Goal: Task Accomplishment & Management: Manage account settings

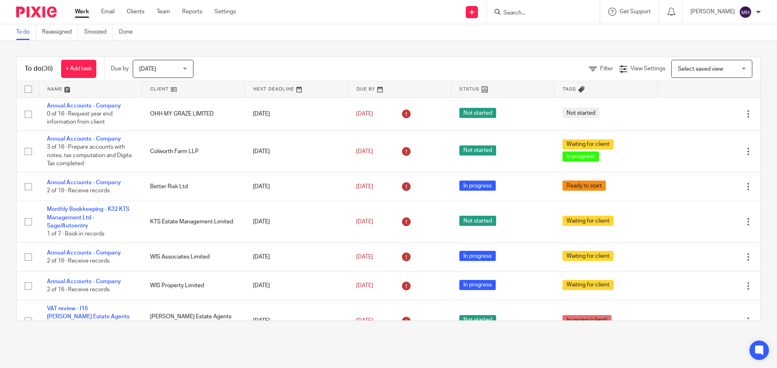
click at [536, 16] on input "Search" at bounding box center [538, 13] width 73 height 7
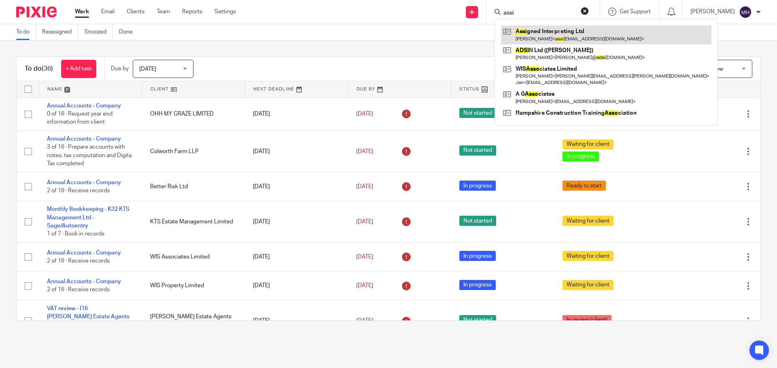
type input "assi"
click at [536, 32] on link at bounding box center [606, 34] width 210 height 19
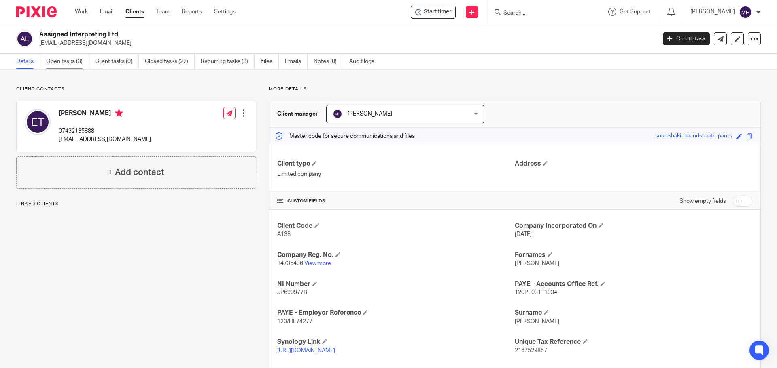
click at [67, 59] on link "Open tasks (3)" at bounding box center [67, 62] width 43 height 16
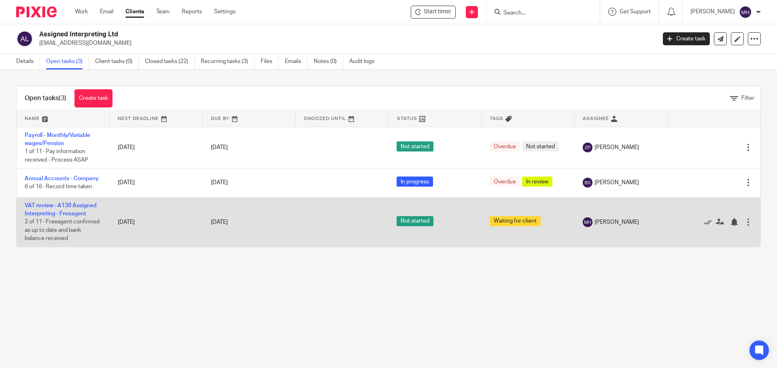
click at [72, 202] on td "VAT review - A138 Assigned Interpreting - Freeagent 2 of 11 · Freeagent confirm…" at bounding box center [63, 222] width 93 height 50
click at [73, 206] on link "VAT review - A138 Assigned Interpreting - Freeagent" at bounding box center [61, 210] width 72 height 14
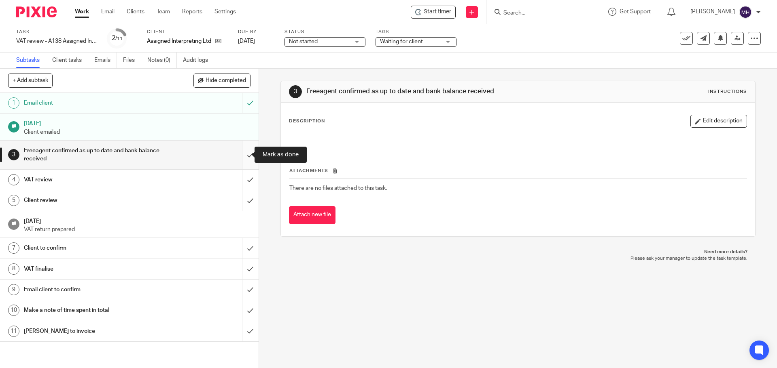
click at [239, 156] on input "submit" at bounding box center [129, 155] width 258 height 29
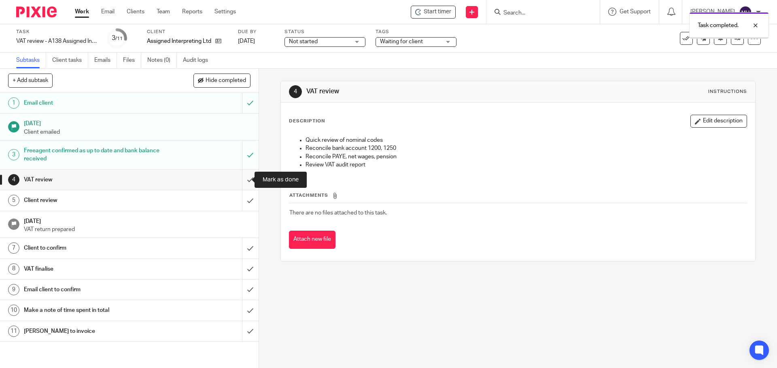
click at [241, 180] on input "submit" at bounding box center [129, 180] width 258 height 20
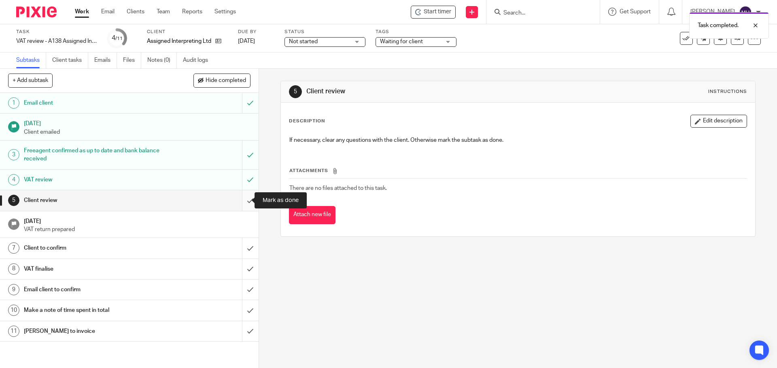
click at [240, 201] on input "submit" at bounding box center [129, 201] width 258 height 20
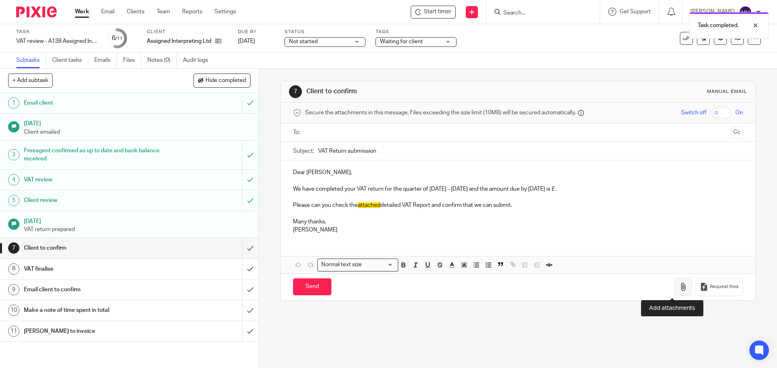
click at [679, 288] on icon "button" at bounding box center [683, 287] width 8 height 8
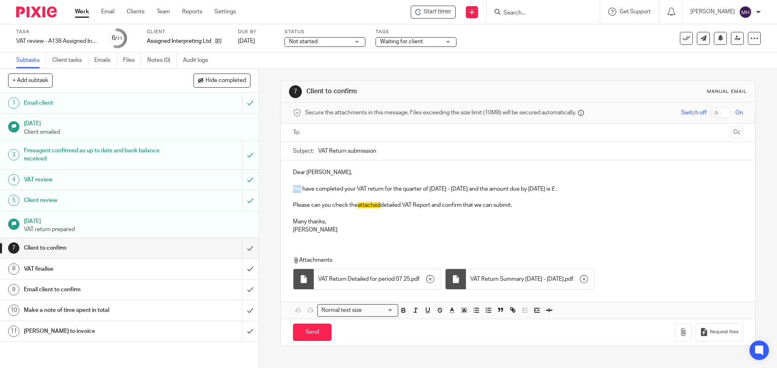
drag, startPoint x: 295, startPoint y: 189, endPoint x: 299, endPoint y: 186, distance: 5.1
click at [290, 188] on div "Dear Emma, We have completed your VAT return for the quarter of April - June, 2…" at bounding box center [518, 201] width 474 height 80
drag, startPoint x: 421, startPoint y: 188, endPoint x: 432, endPoint y: 191, distance: 10.7
click at [432, 191] on p "I have completed your VAT return for the quarter of April - June, 2025 and the …" at bounding box center [517, 189] width 449 height 8
click at [447, 189] on p "I have completed your VAT return for the quarter of May - June, 2025 and the am…" at bounding box center [517, 189] width 449 height 8
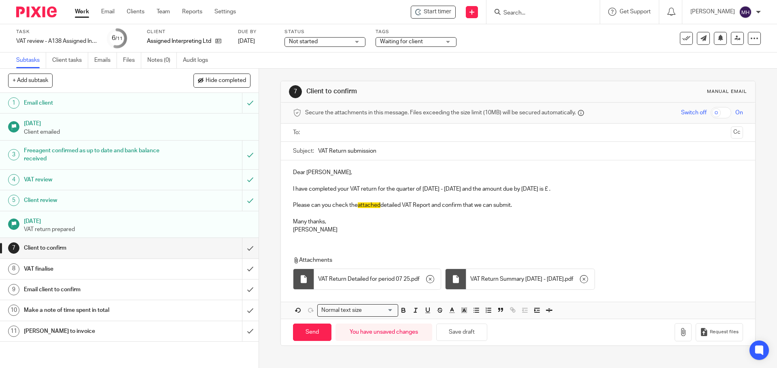
drag, startPoint x: 561, startPoint y: 189, endPoint x: 569, endPoint y: 191, distance: 7.9
click at [561, 189] on p "I have completed your VAT return for the quarter of May - July, 2025 and the am…" at bounding box center [517, 189] width 449 height 8
click at [324, 128] on input "text" at bounding box center [517, 132] width 419 height 9
click at [311, 336] on input "Send" at bounding box center [312, 334] width 38 height 17
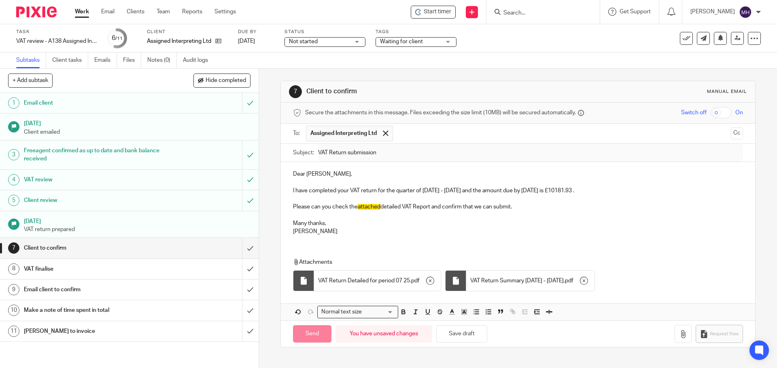
type input "Sent"
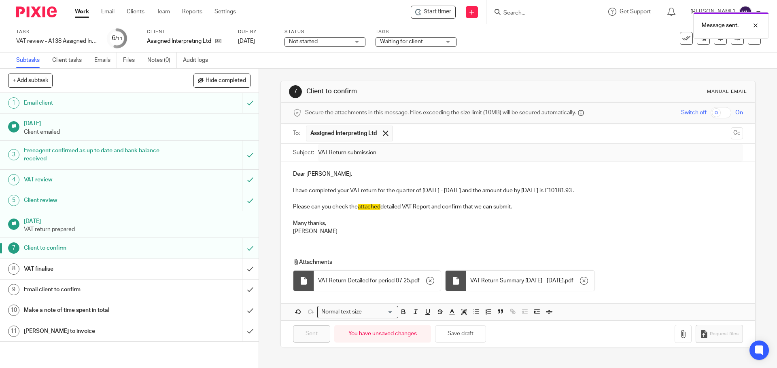
click at [417, 42] on span "Waiting for client" at bounding box center [401, 42] width 43 height 6
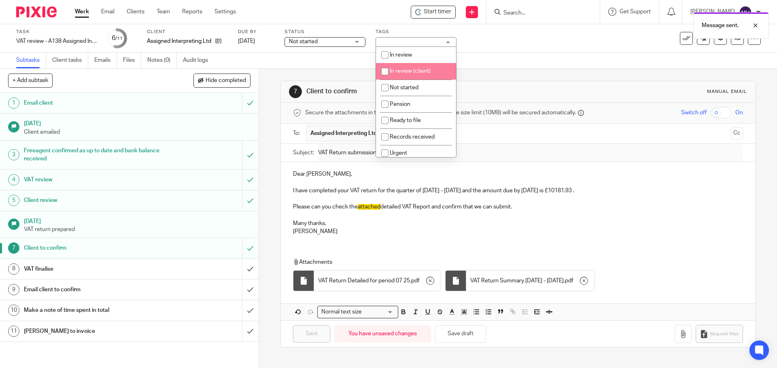
click at [425, 73] on span "In review (client)" at bounding box center [410, 71] width 41 height 6
checkbox input "true"
click at [254, 40] on link "7 Sep 2025" at bounding box center [256, 41] width 36 height 8
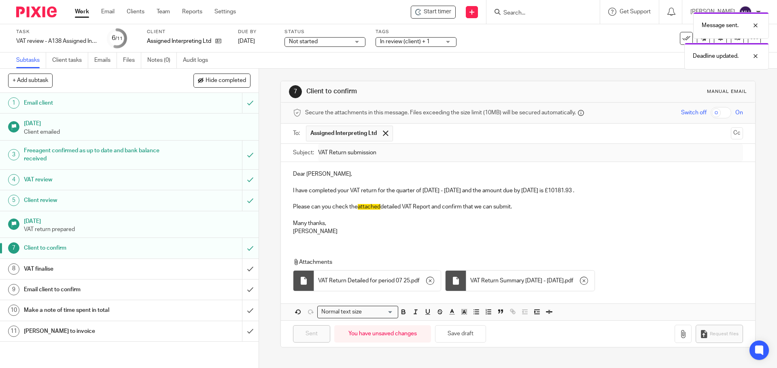
click at [421, 42] on div "Message sent. Deadline updated." at bounding box center [578, 38] width 380 height 61
click at [437, 43] on span "In review (client) + 1" at bounding box center [410, 42] width 61 height 8
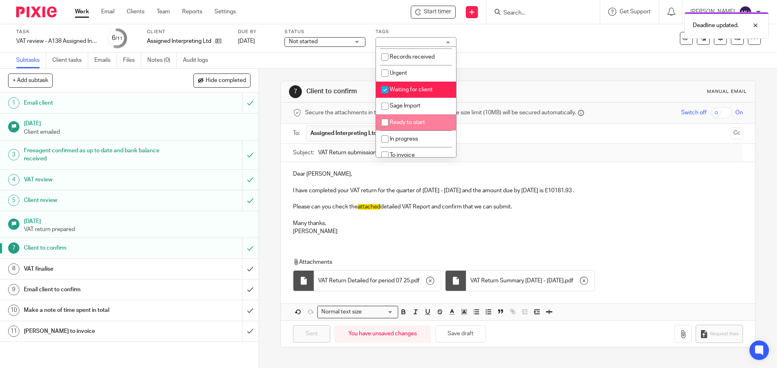
scroll to position [81, 0]
click at [433, 94] on li "Waiting for client" at bounding box center [416, 89] width 80 height 17
checkbox input "false"
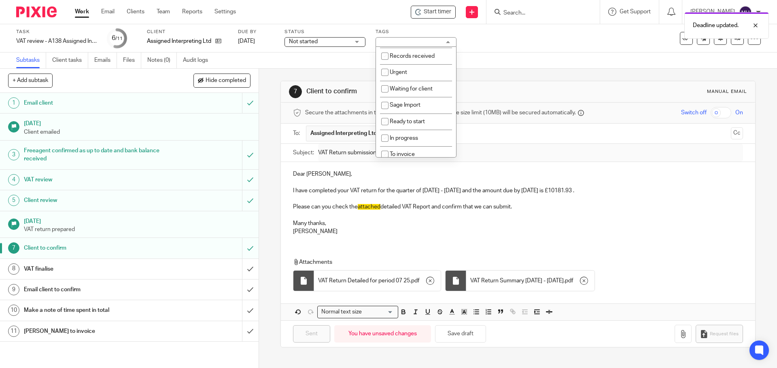
click at [498, 80] on div "7 Client to confirm Manual email Secure the attachments in this message. Files …" at bounding box center [517, 214] width 474 height 291
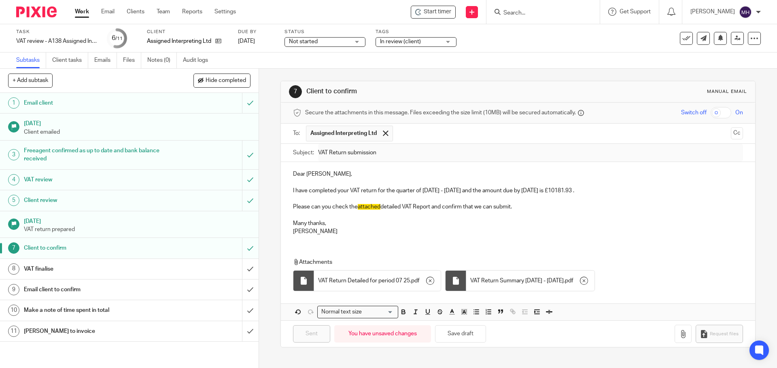
click at [78, 12] on link "Work" at bounding box center [82, 12] width 14 height 8
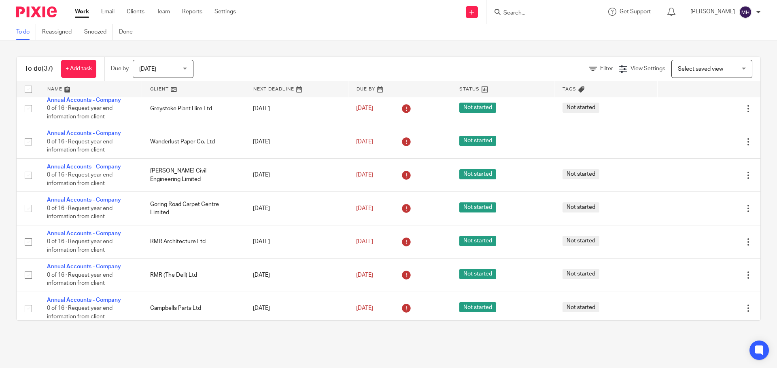
scroll to position [849, 0]
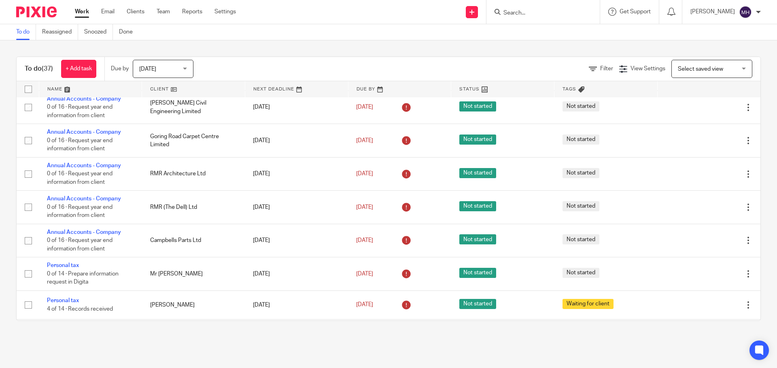
click at [516, 14] on input "Search" at bounding box center [538, 13] width 73 height 7
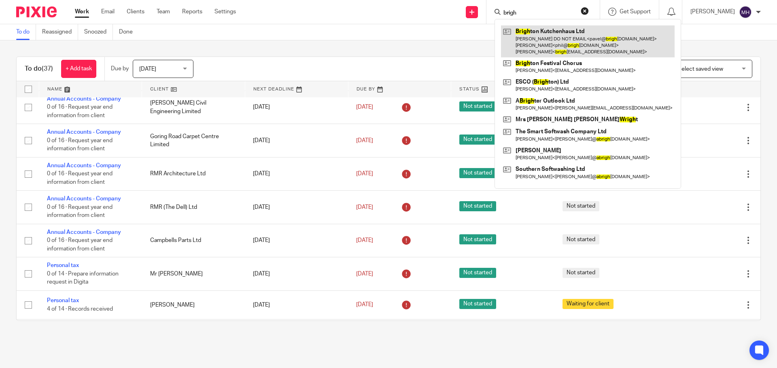
type input "brigh"
click at [534, 42] on link at bounding box center [588, 41] width 174 height 32
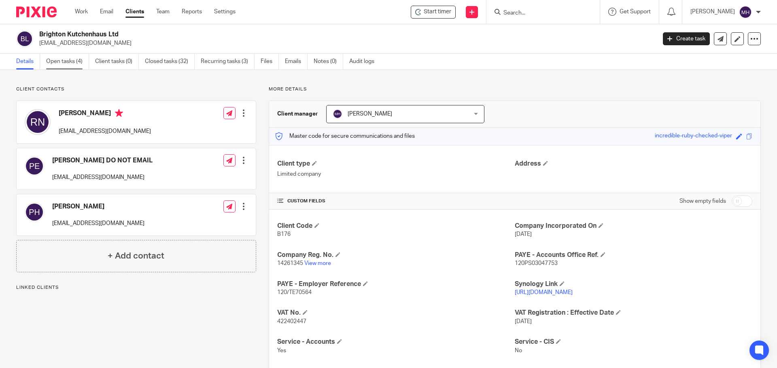
click at [67, 62] on link "Open tasks (4)" at bounding box center [67, 62] width 43 height 16
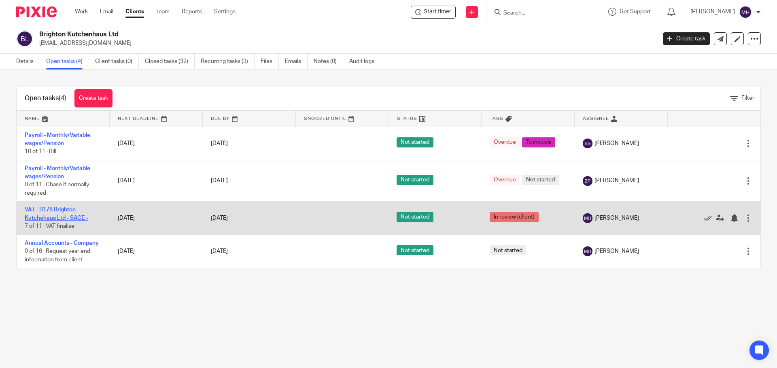
click at [40, 219] on link "VAT - B176 Brighton Kutchehaus Ltd - SAGE -" at bounding box center [56, 214] width 63 height 14
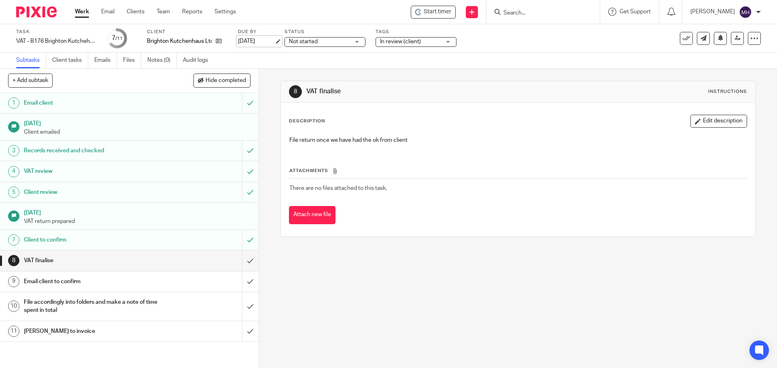
click at [249, 44] on link "[DATE]" at bounding box center [256, 41] width 36 height 8
click at [79, 15] on link "Work" at bounding box center [82, 12] width 14 height 8
